Goal: Task Accomplishment & Management: Manage account settings

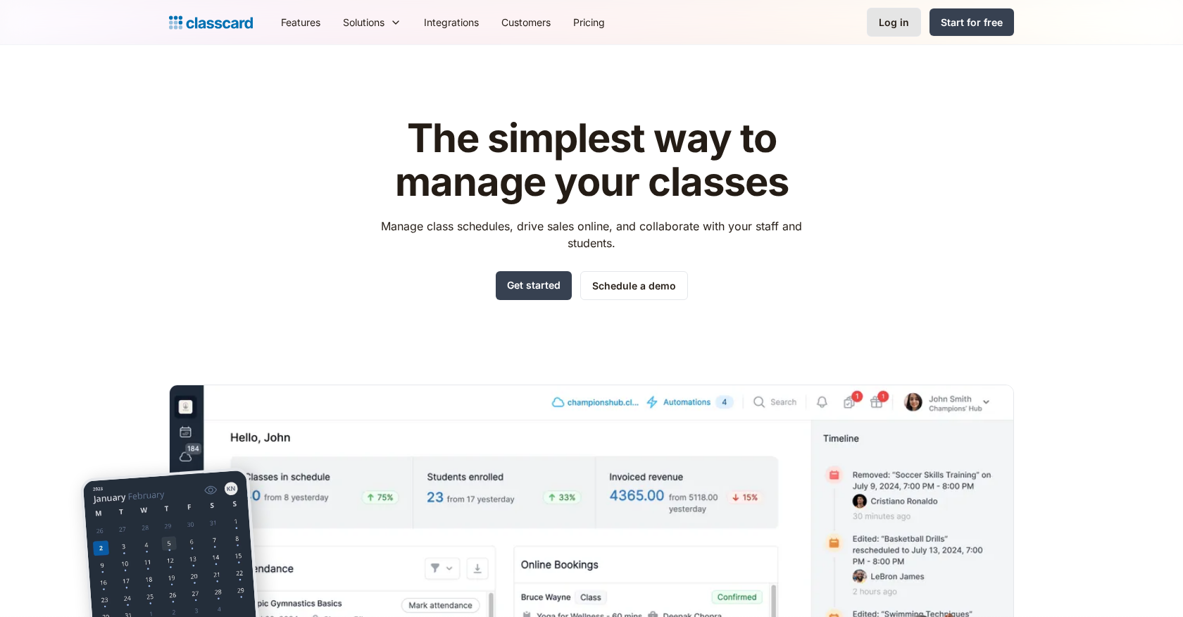
click at [914, 27] on link "Log in" at bounding box center [894, 22] width 54 height 29
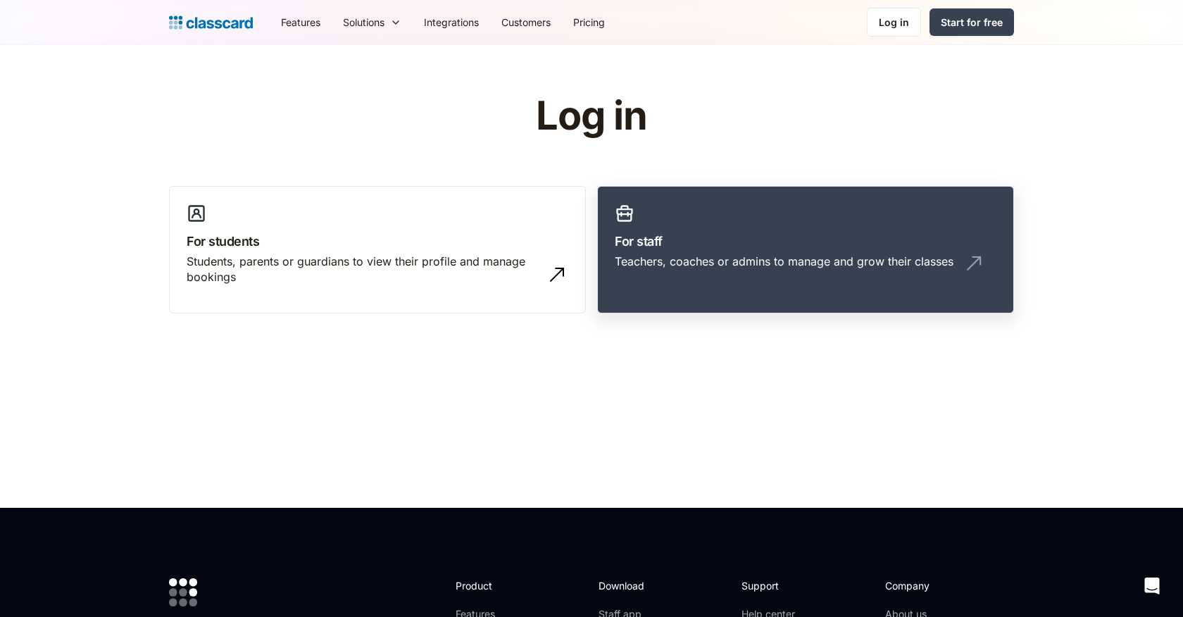
click at [659, 230] on link "For staff Teachers, coaches or admins to manage and grow their classes" at bounding box center [805, 250] width 417 height 128
